Goal: Task Accomplishment & Management: Complete application form

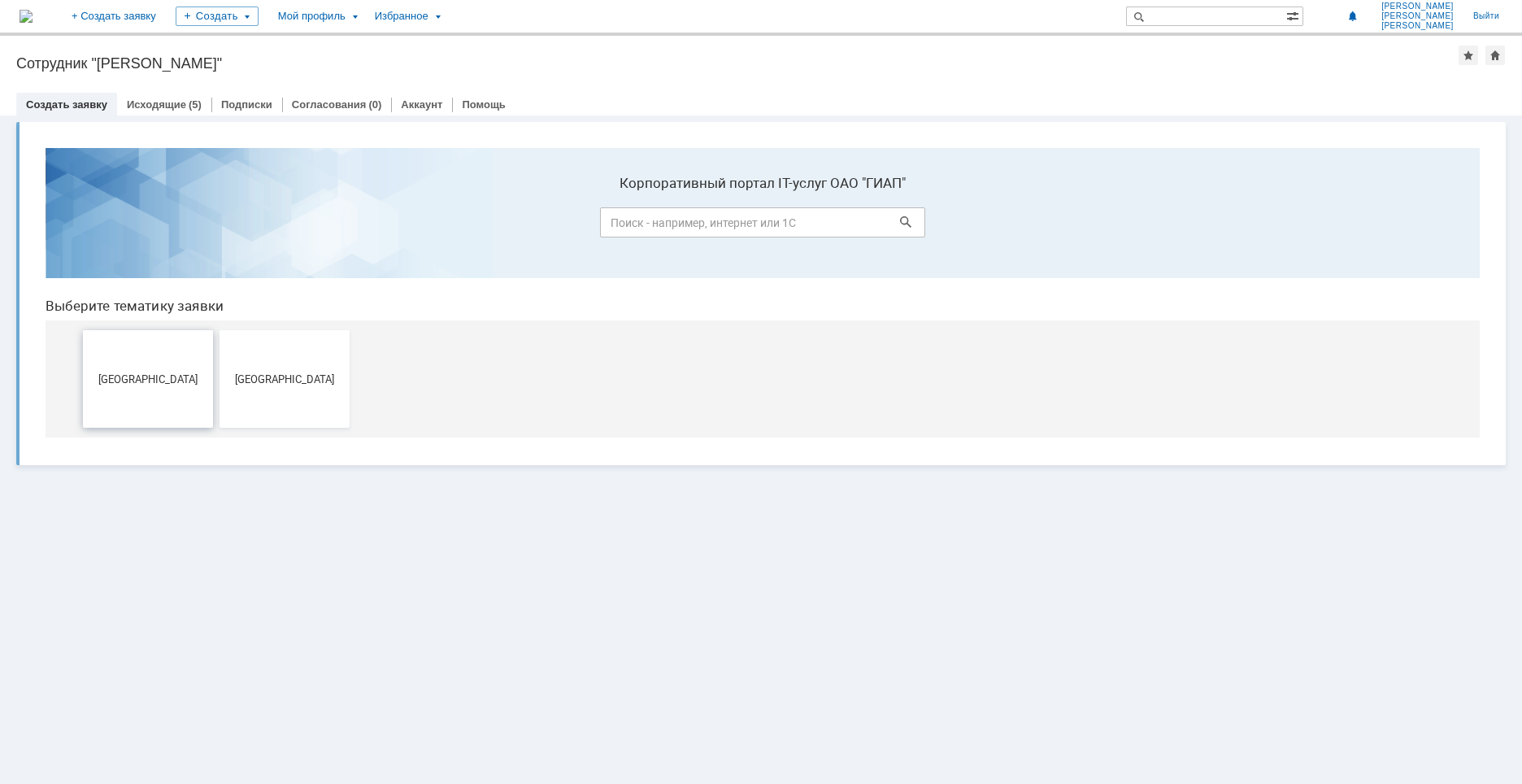
click at [158, 376] on span "[GEOGRAPHIC_DATA]" at bounding box center [147, 378] width 120 height 12
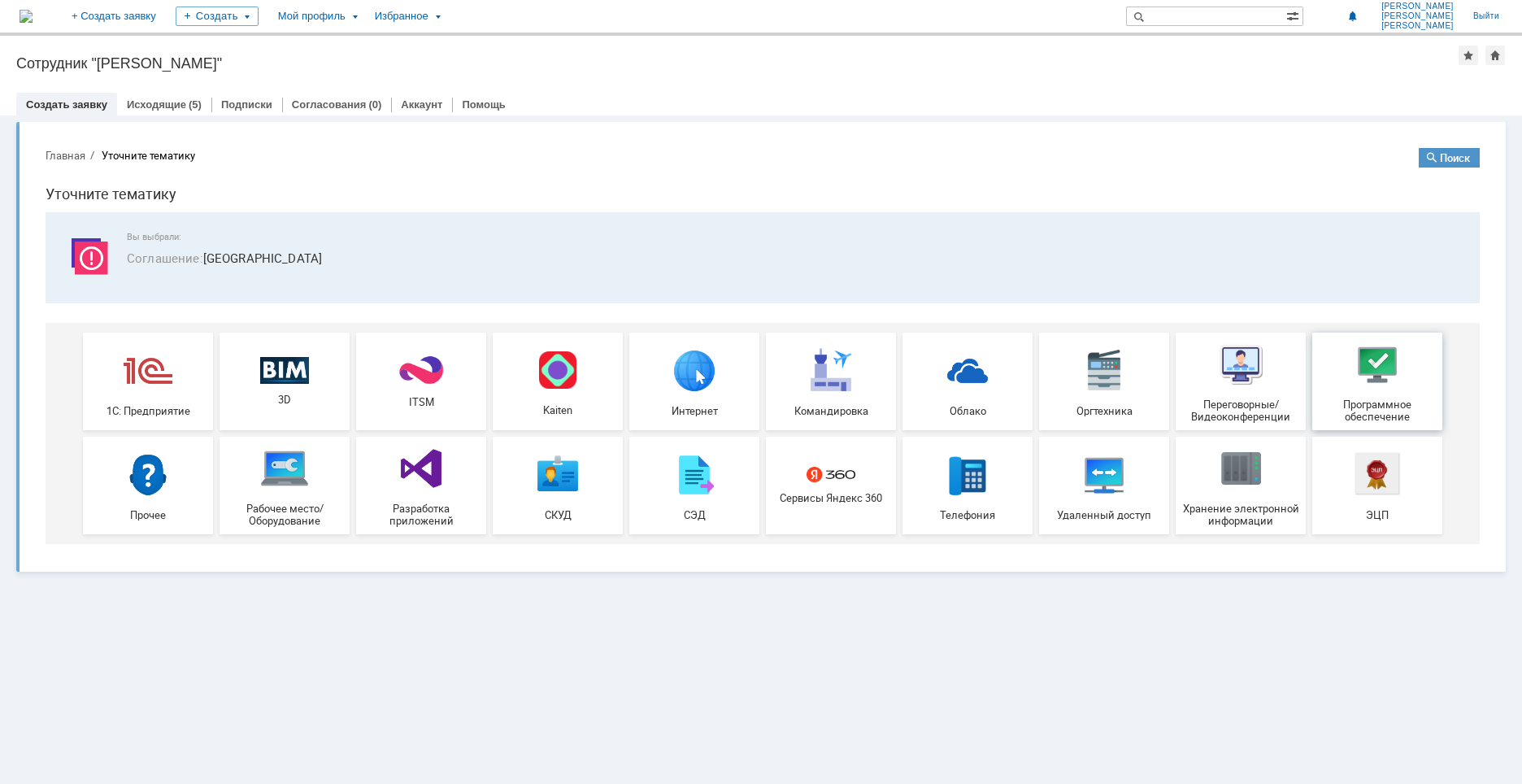
click at [1358, 385] on img at bounding box center [1378, 364] width 49 height 49
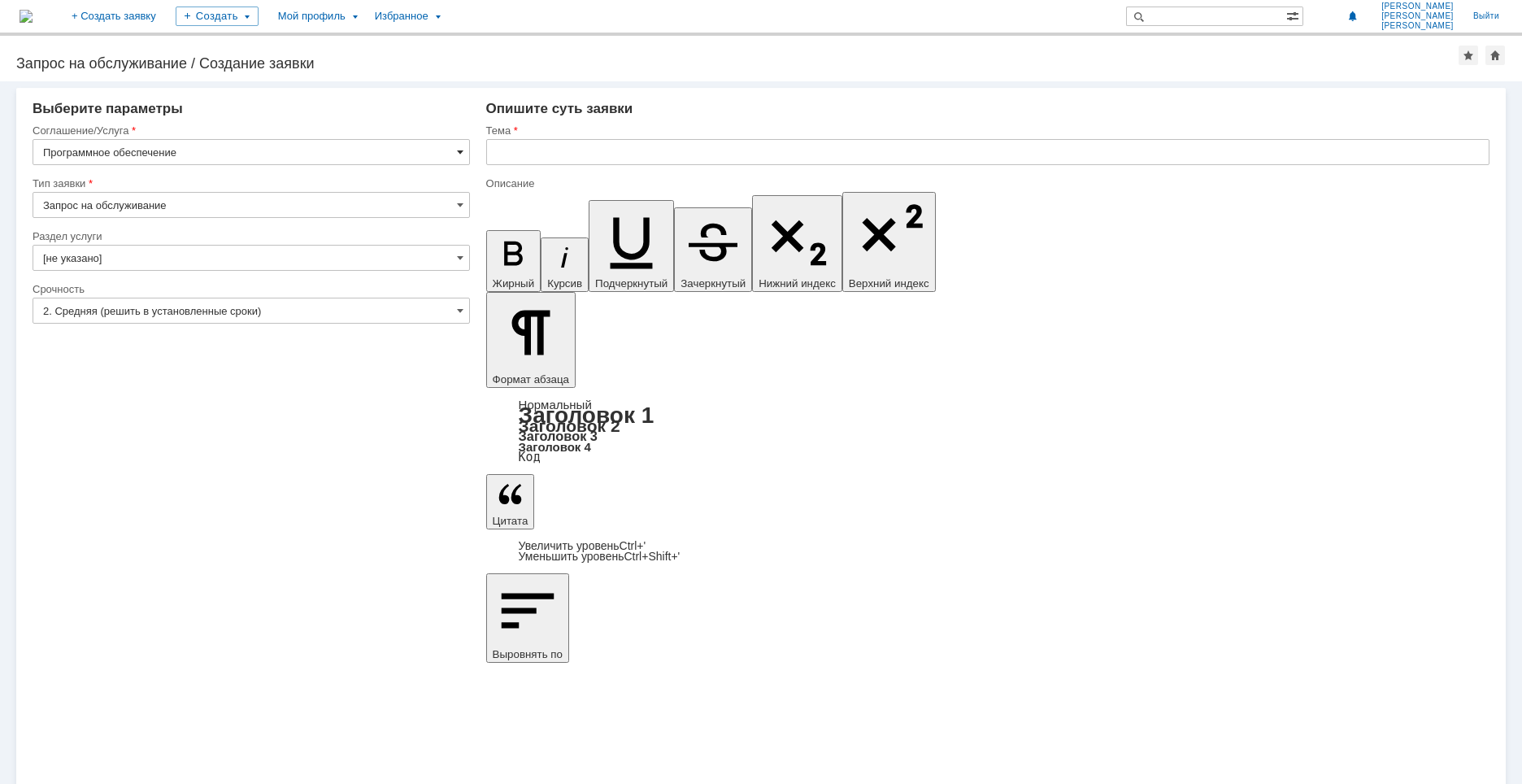
click at [462, 155] on span at bounding box center [460, 151] width 7 height 13
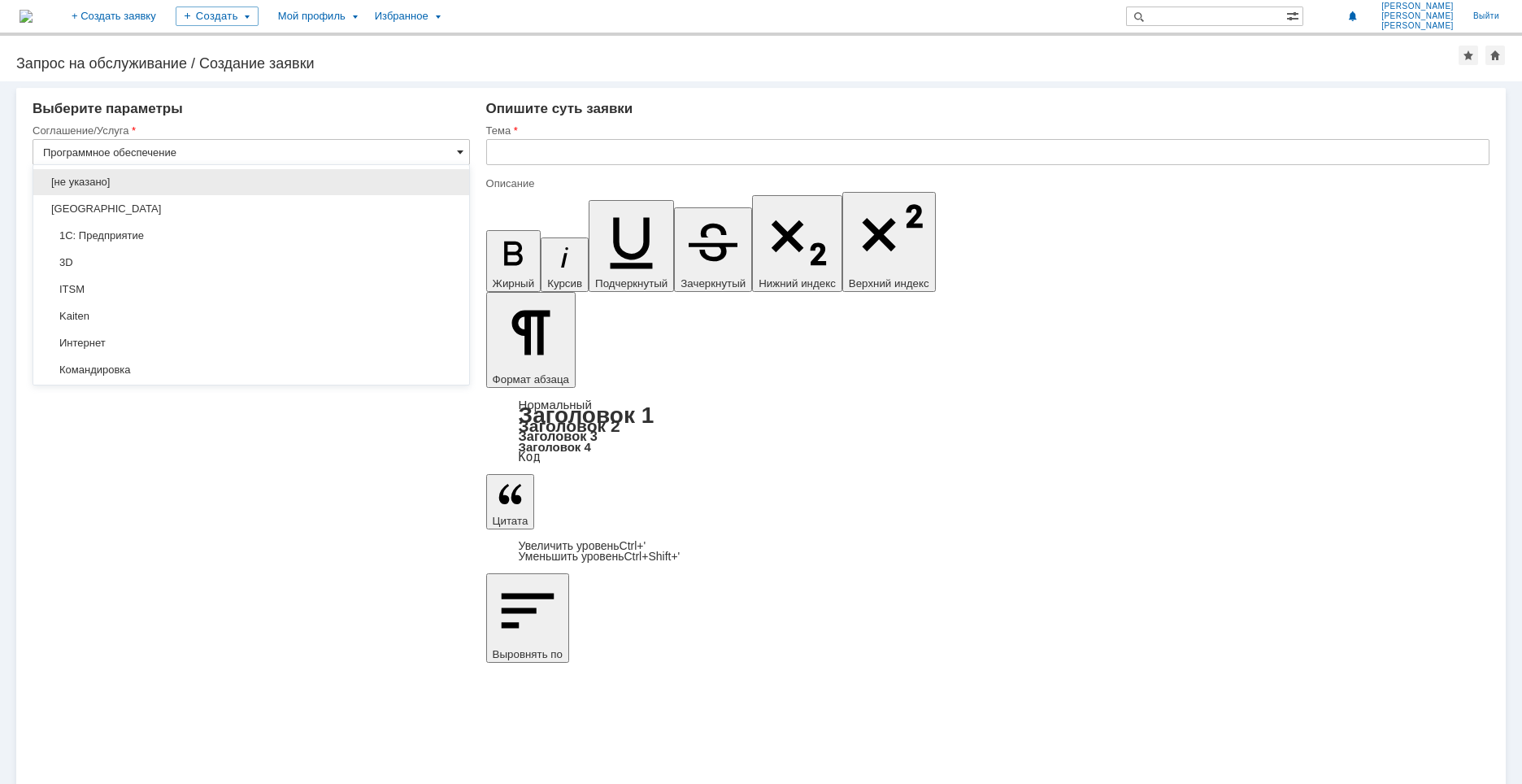
scroll to position [299, 0]
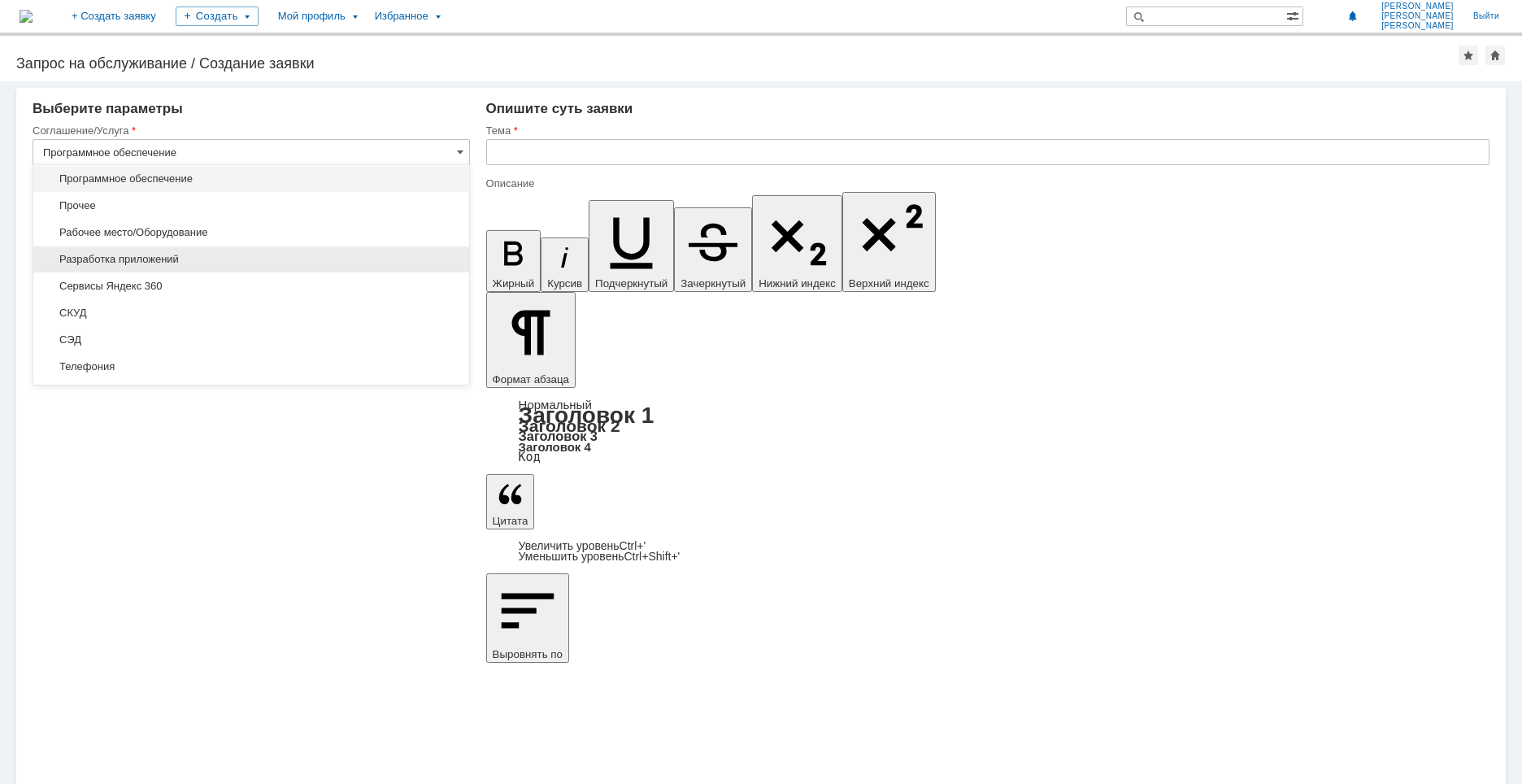
click at [204, 260] on span "Разработка приложений" at bounding box center [252, 258] width 417 height 13
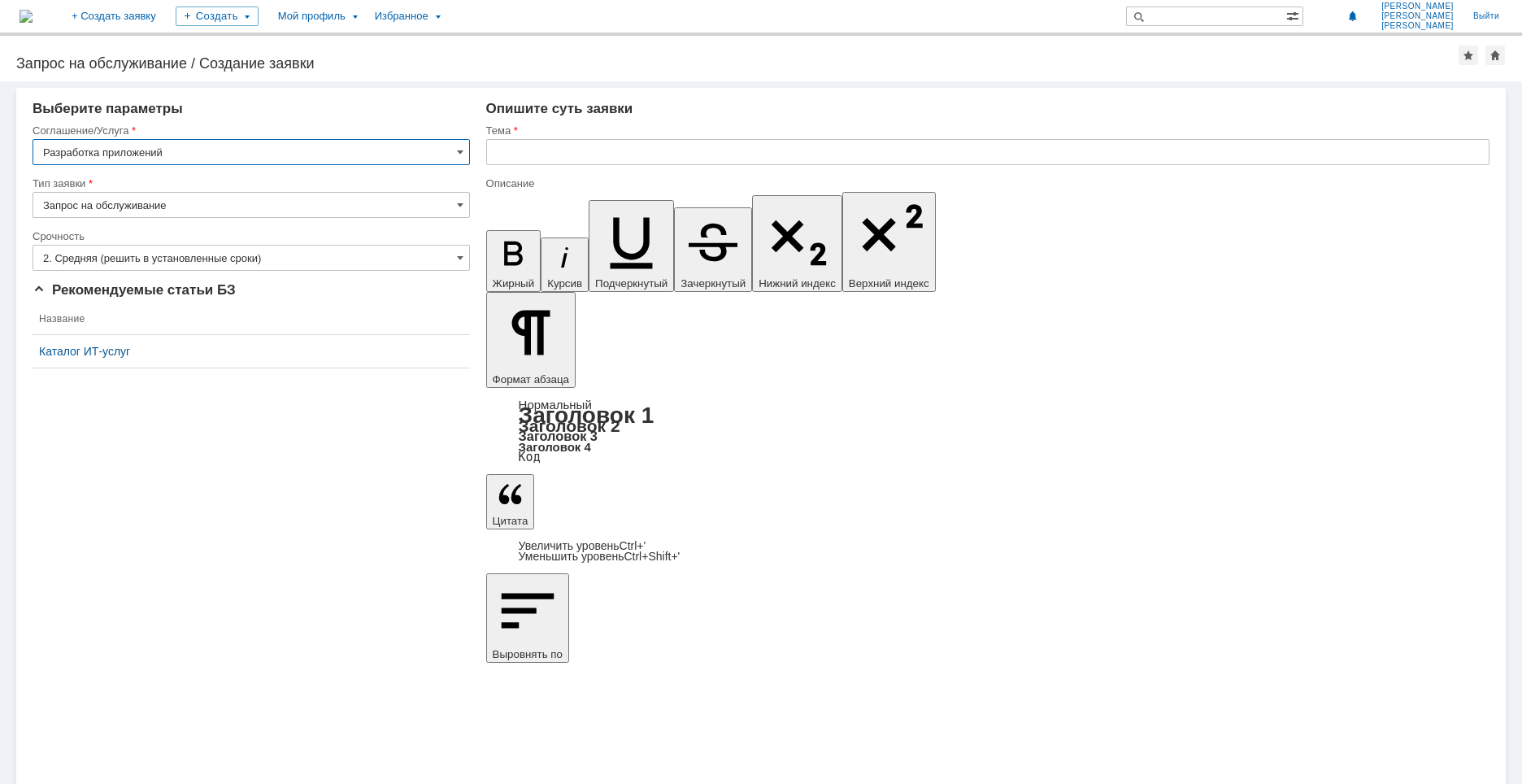
click at [342, 148] on input "Разработка приложений" at bounding box center [251, 152] width 437 height 26
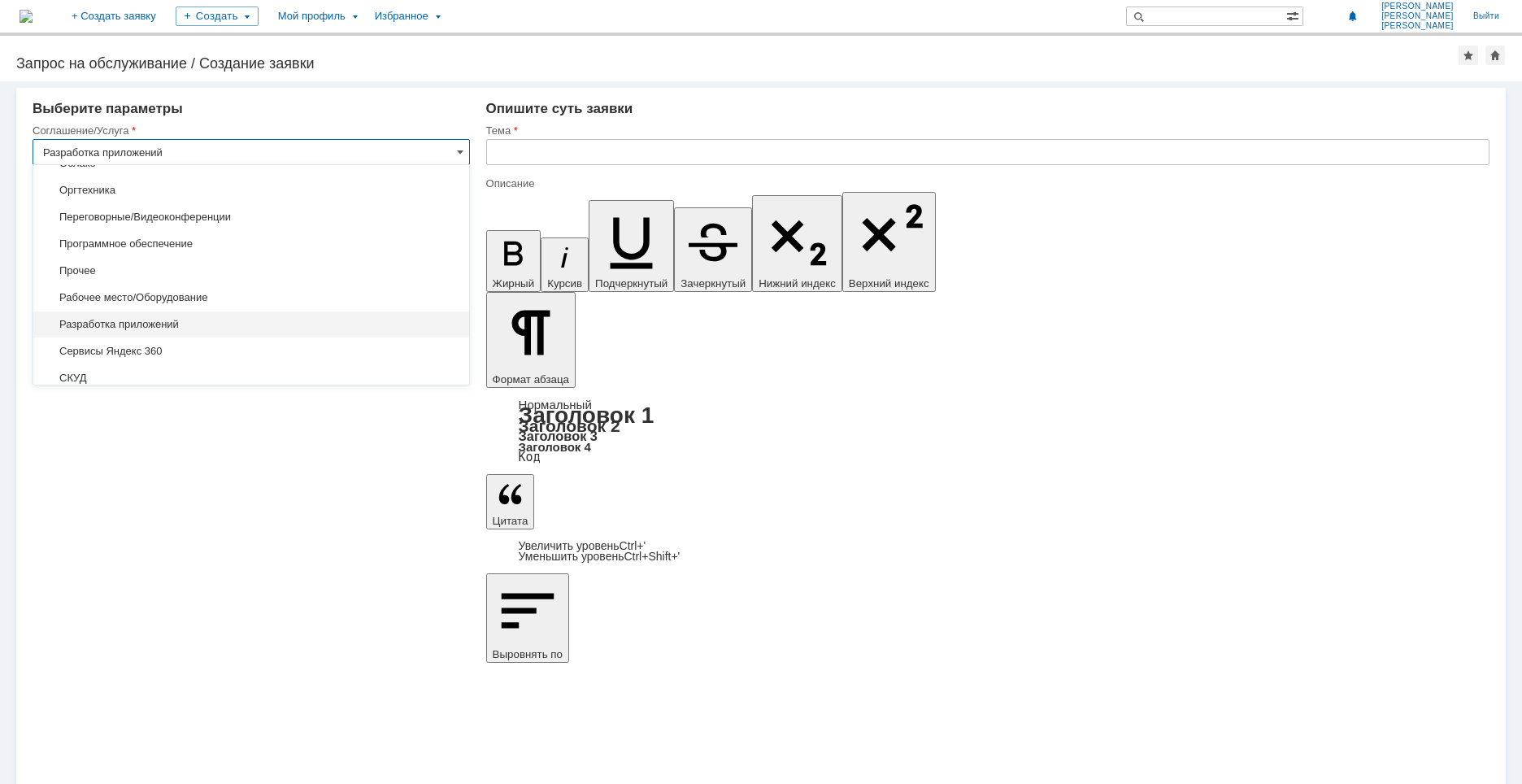
scroll to position [216, 0]
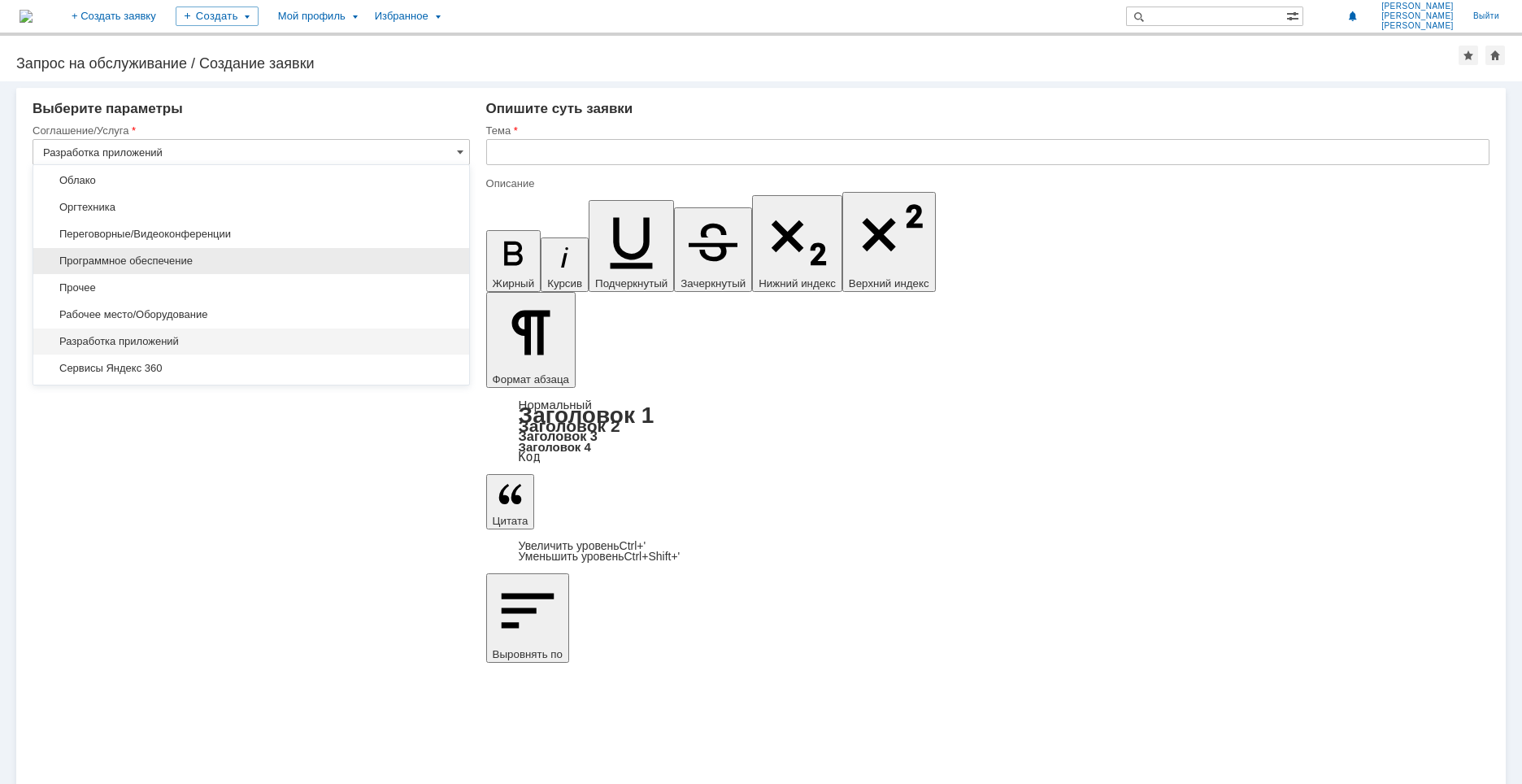
click at [229, 270] on div "Программное обеспечение" at bounding box center [252, 260] width 436 height 26
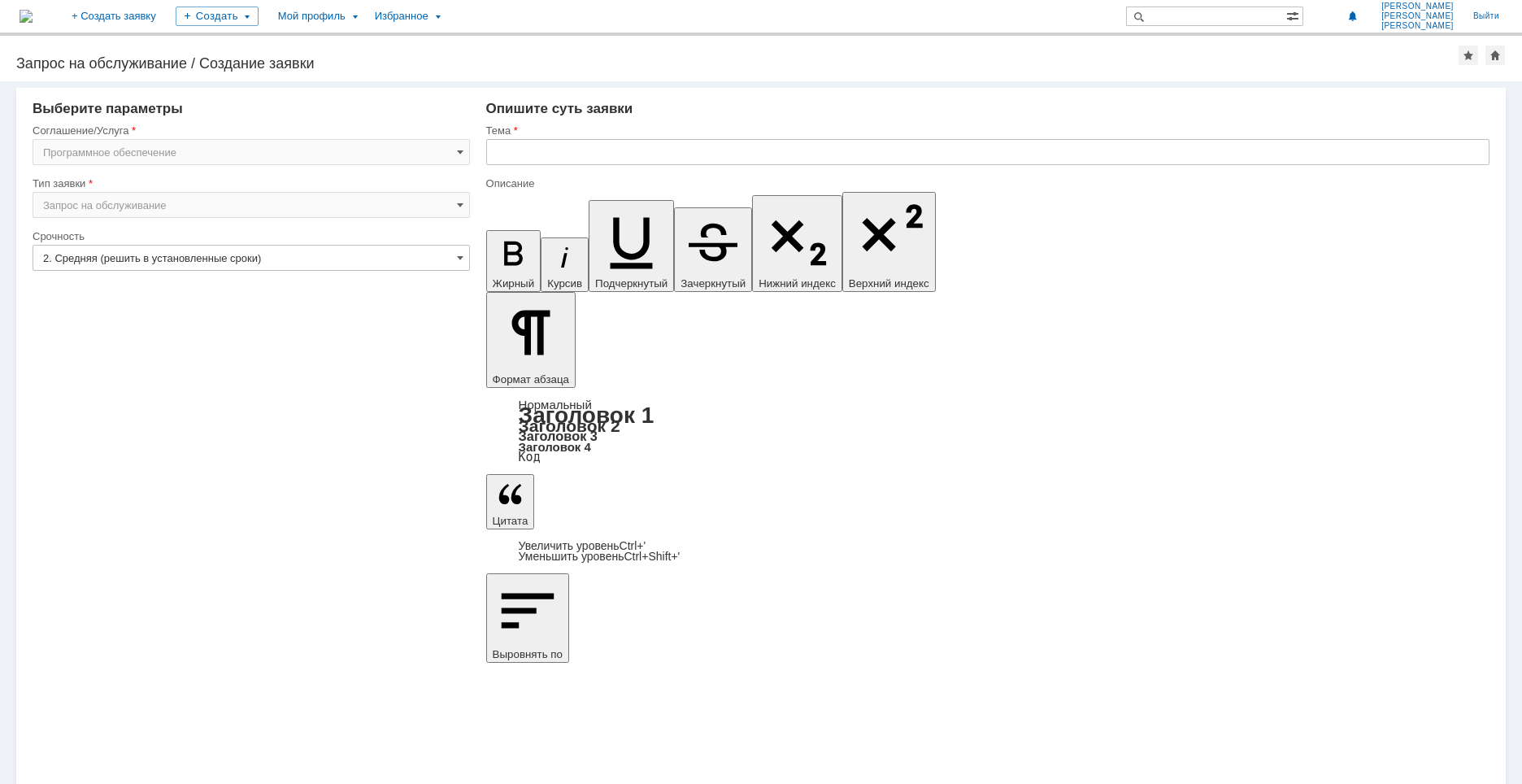
type input "Программное обеспечение"
click at [462, 313] on span at bounding box center [460, 310] width 7 height 13
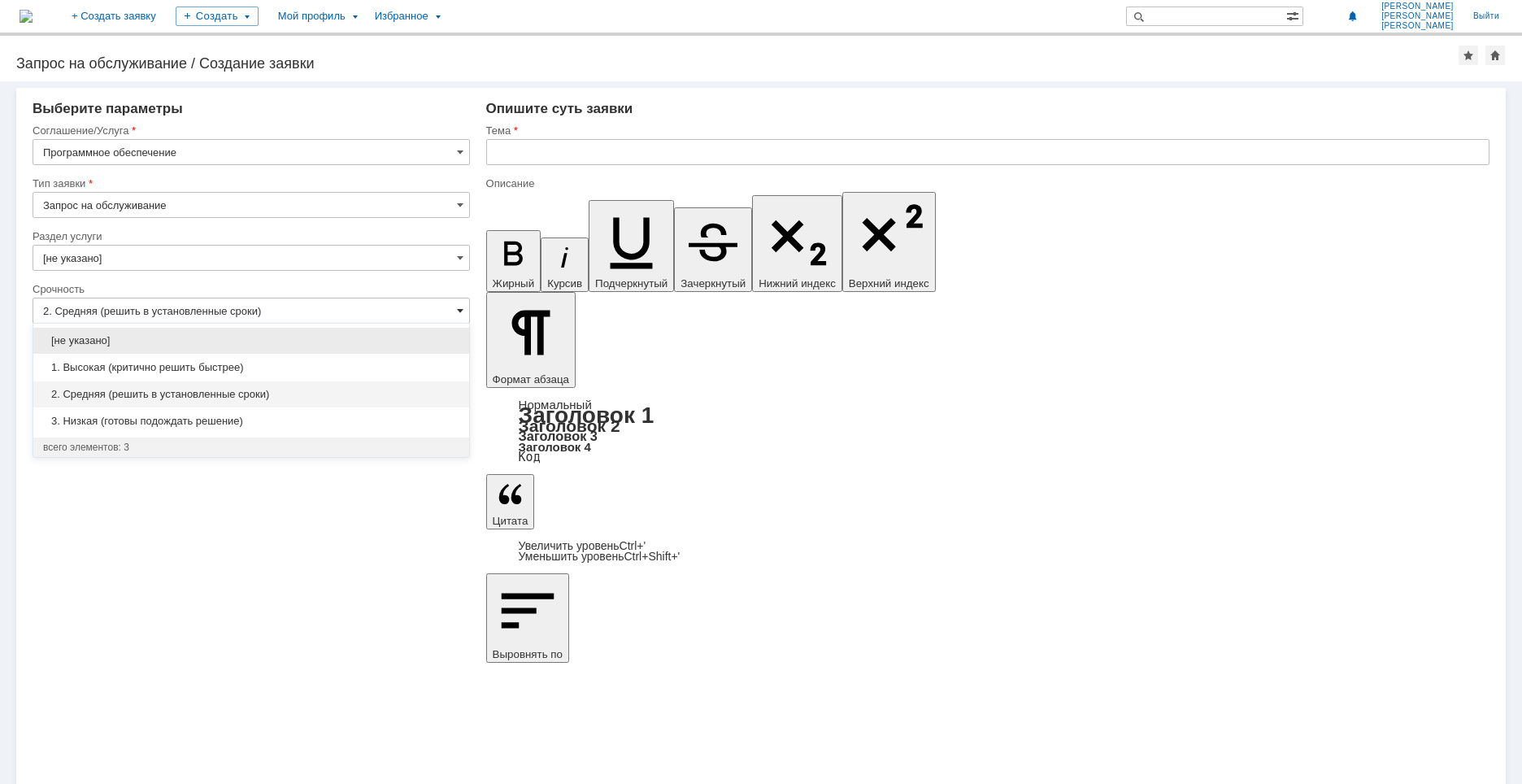
click at [462, 313] on span at bounding box center [460, 310] width 7 height 13
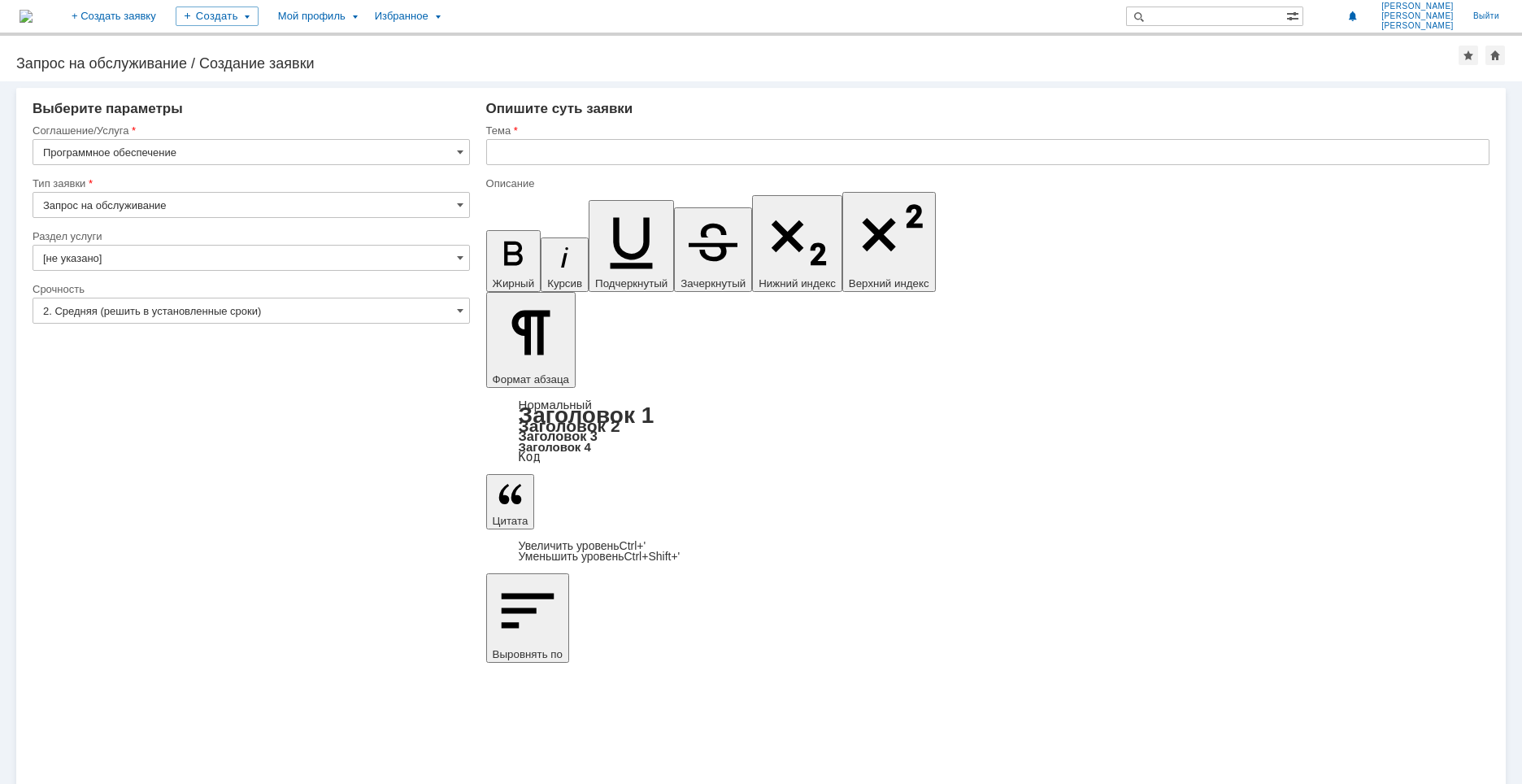
click at [311, 201] on input "Запрос на обслуживание" at bounding box center [251, 204] width 437 height 26
type input "2. Средняя (решить в установленные сроки)"
click at [311, 201] on input "Запрос на обслуживание" at bounding box center [251, 204] width 437 height 26
click at [295, 152] on input "Программное обеспечение" at bounding box center [251, 152] width 437 height 26
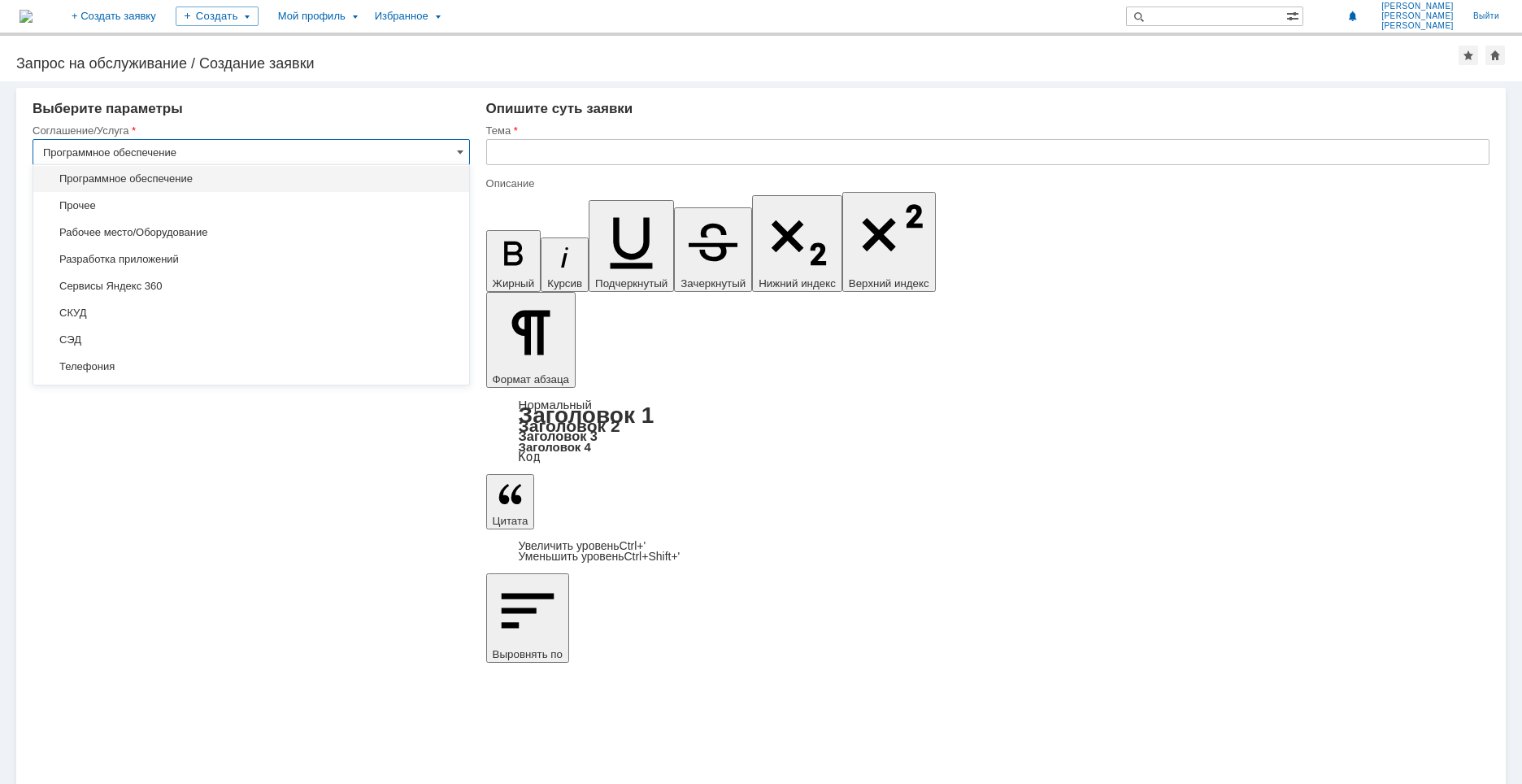
type input "Запрос на обслуживание"
click at [297, 150] on input "Программное обеспечение" at bounding box center [251, 152] width 437 height 26
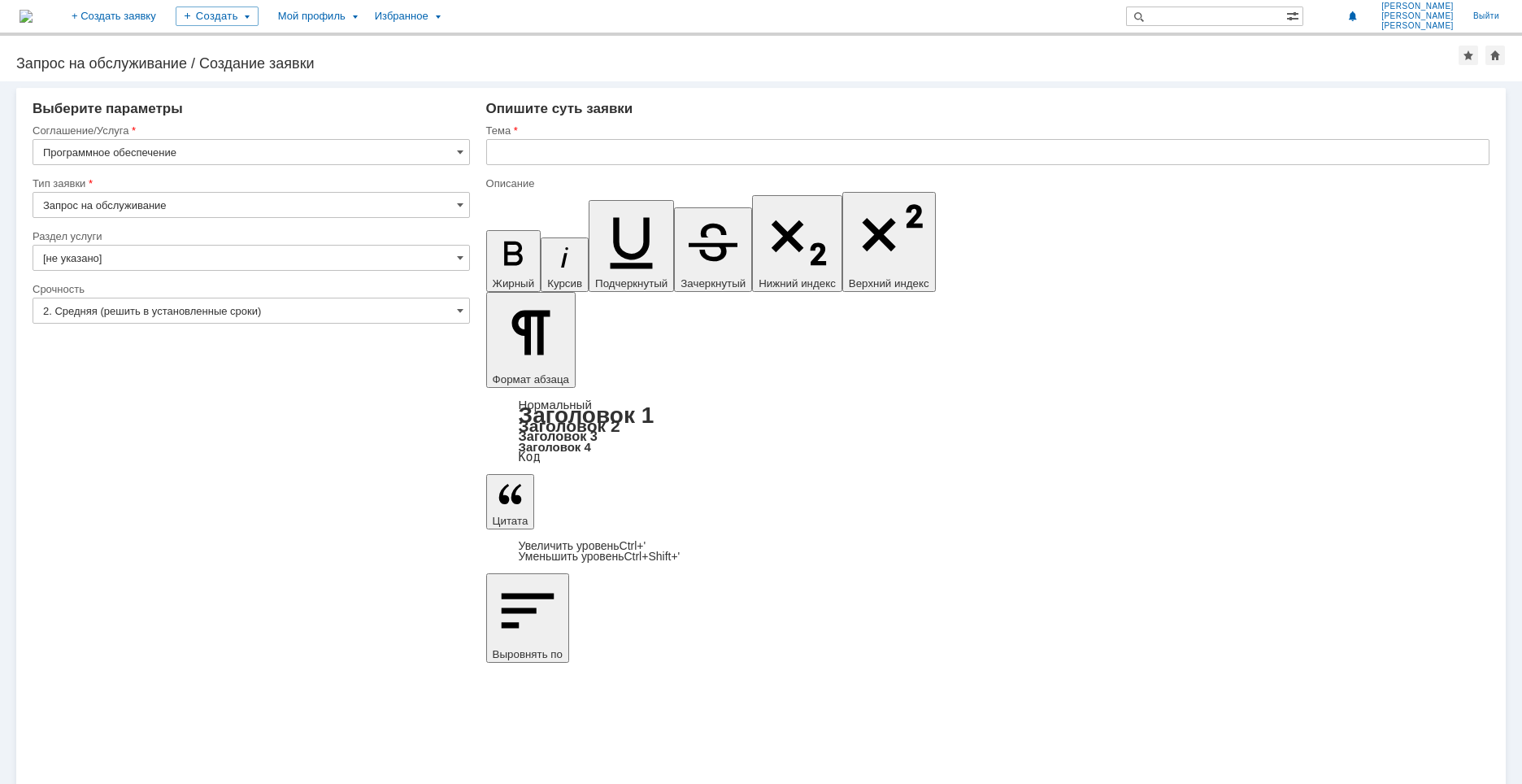
type input "Программное обеспечение"
click at [513, 153] on input "text" at bounding box center [987, 152] width 1003 height 26
type input "Разработка"
click at [396, 313] on input "2. Средняя (решить в установленные сроки)" at bounding box center [251, 310] width 437 height 26
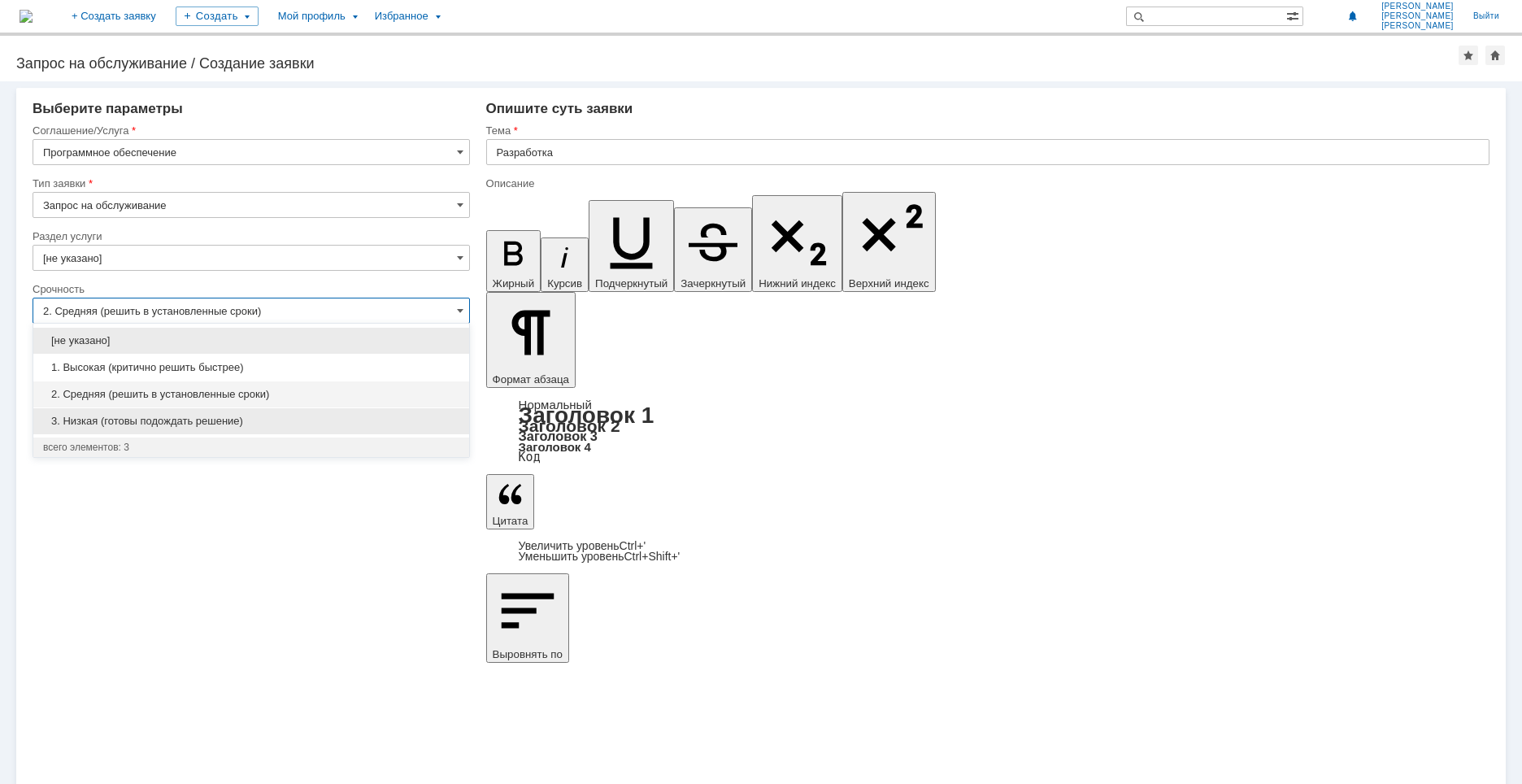
click at [223, 425] on span "3. Низкая (готовы подождать решение)" at bounding box center [252, 420] width 417 height 13
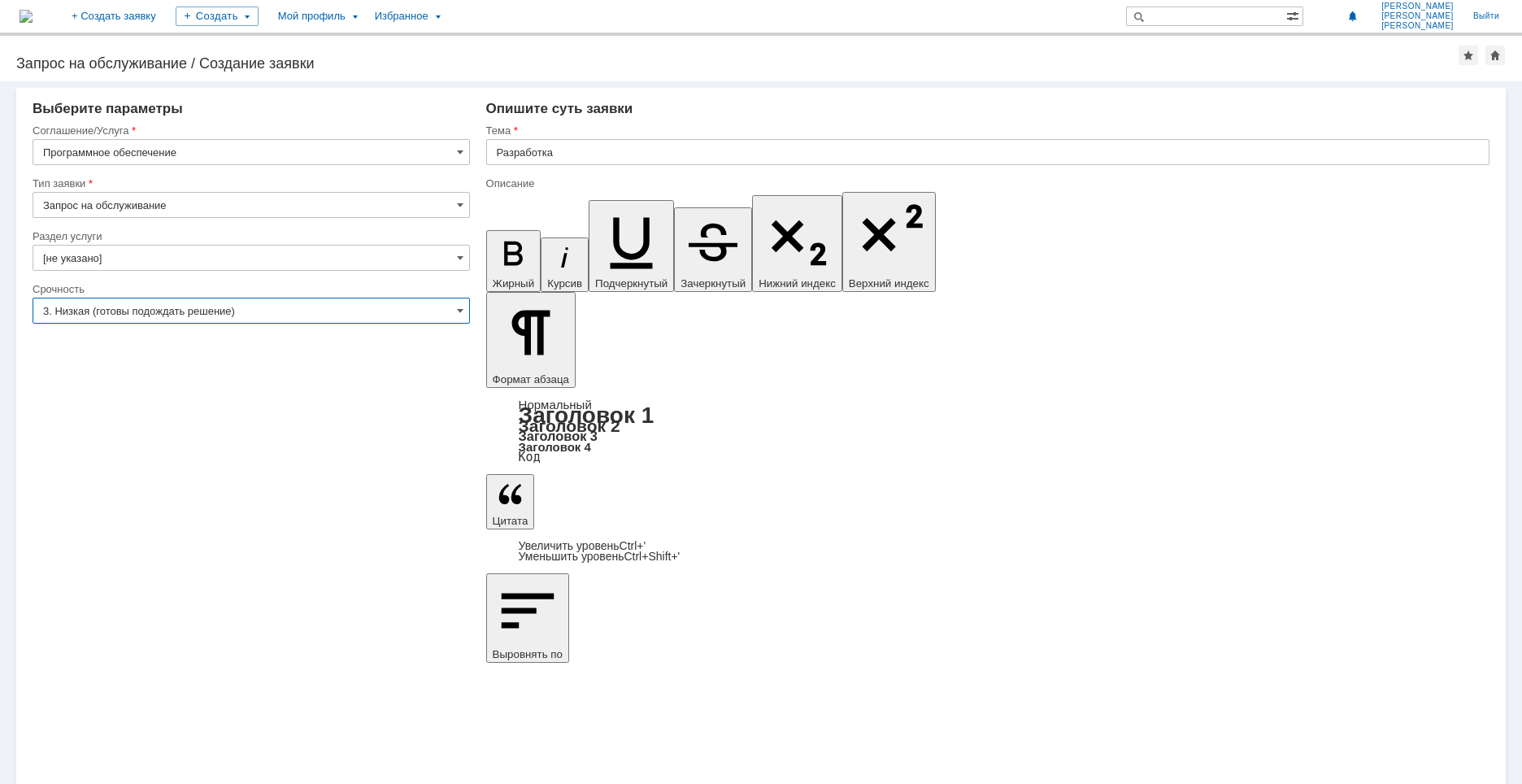
type input "3. Низкая (готовы подождать решение)"
click at [593, 154] on input "Разработка" at bounding box center [987, 152] width 1003 height 26
click at [593, 156] on input "Разработка" at bounding box center [987, 152] width 1003 height 26
type input "Разработка экспорта из Авева в ПО Изоляция"
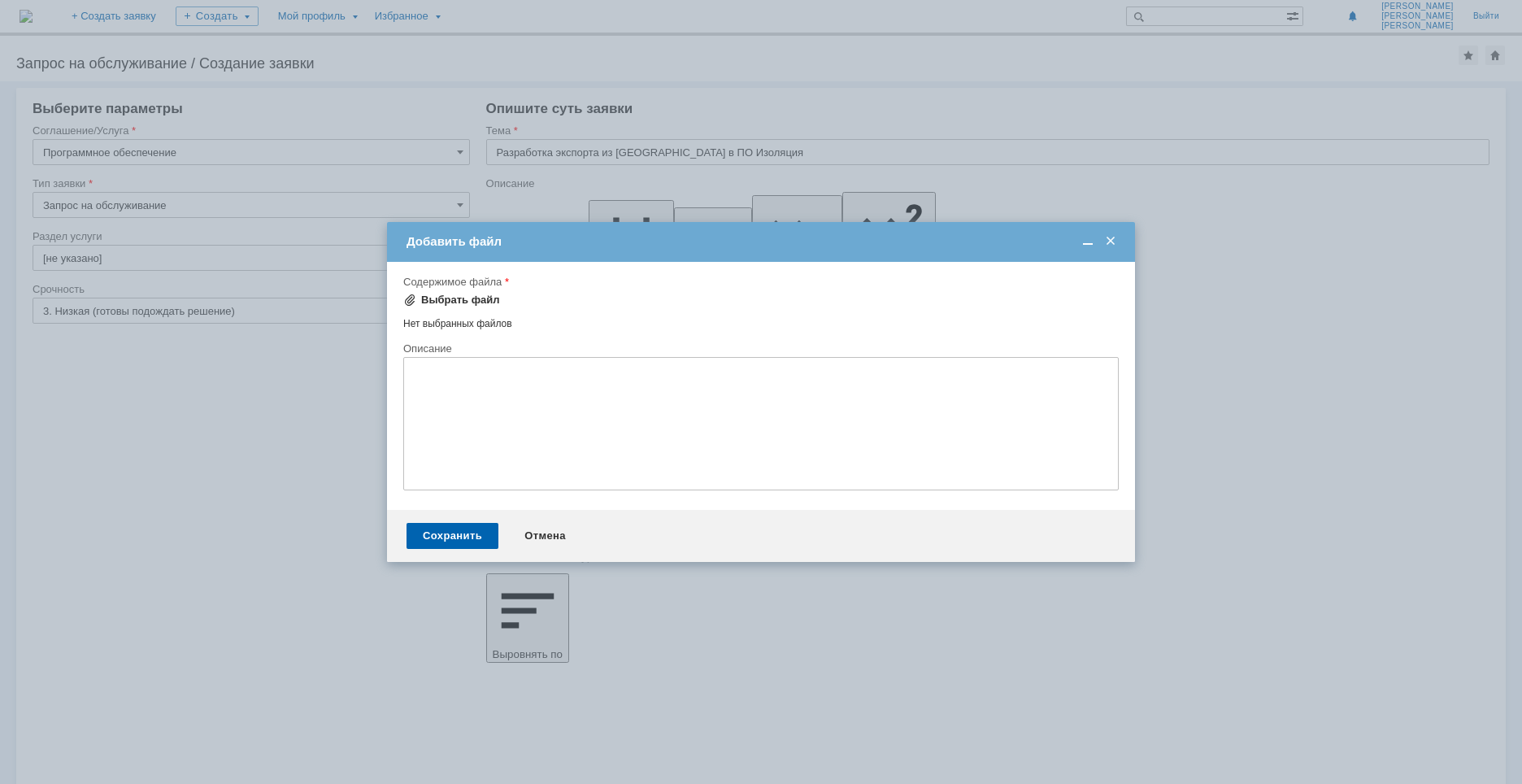
click at [464, 301] on div "Выбрать файл" at bounding box center [461, 300] width 79 height 13
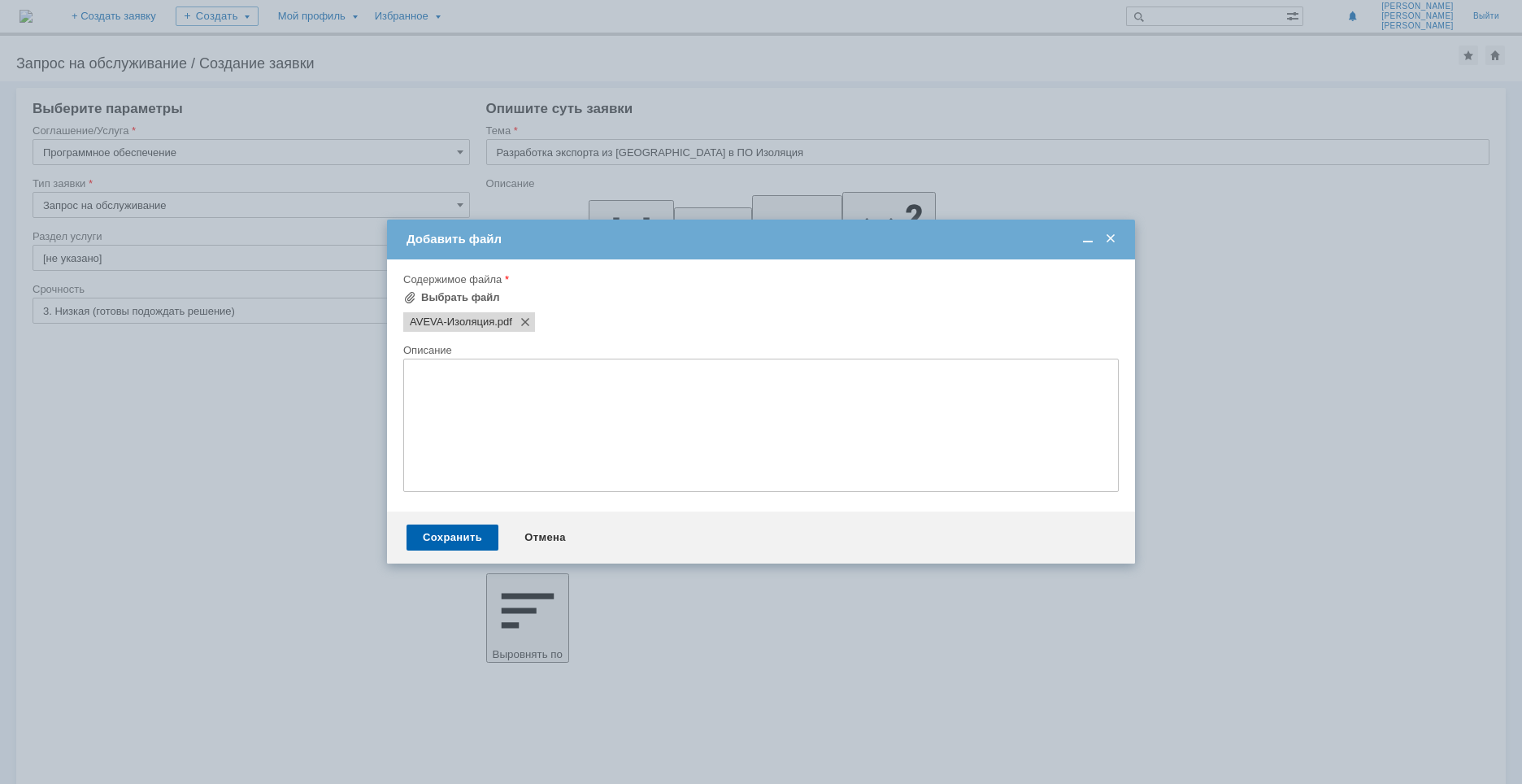
click at [538, 386] on textarea at bounding box center [761, 425] width 715 height 134
click at [428, 377] on textarea "Иструкция адаптации" at bounding box center [761, 425] width 715 height 134
click at [423, 372] on textarea "Иструкция адаптации" at bounding box center [761, 425] width 715 height 134
click at [546, 374] on textarea "Инструкция адаптации" at bounding box center [761, 425] width 715 height 134
type textarea "Инструкция адаптации"
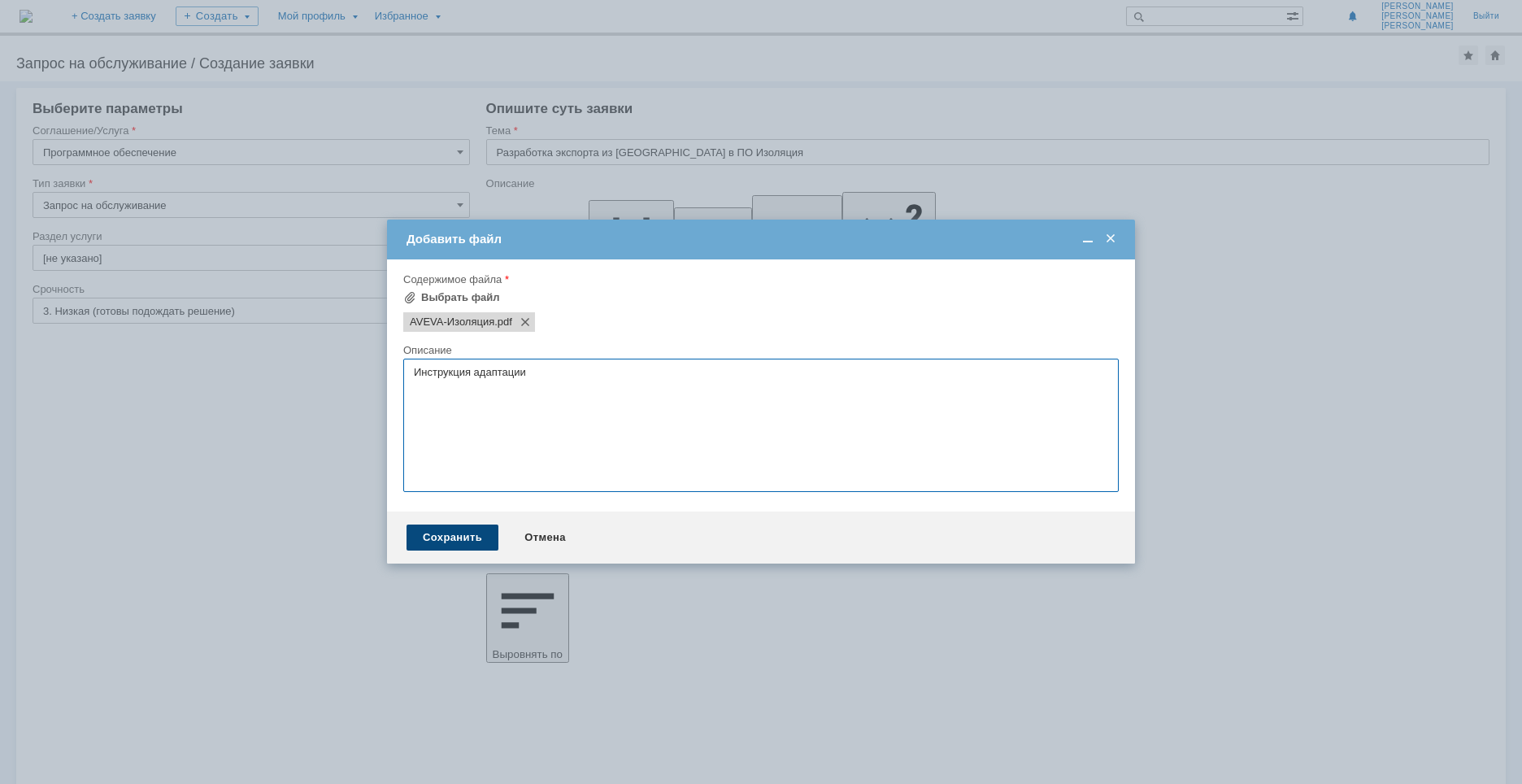
click at [464, 532] on div "Сохранить" at bounding box center [453, 537] width 92 height 26
